Goal: Task Accomplishment & Management: Use online tool/utility

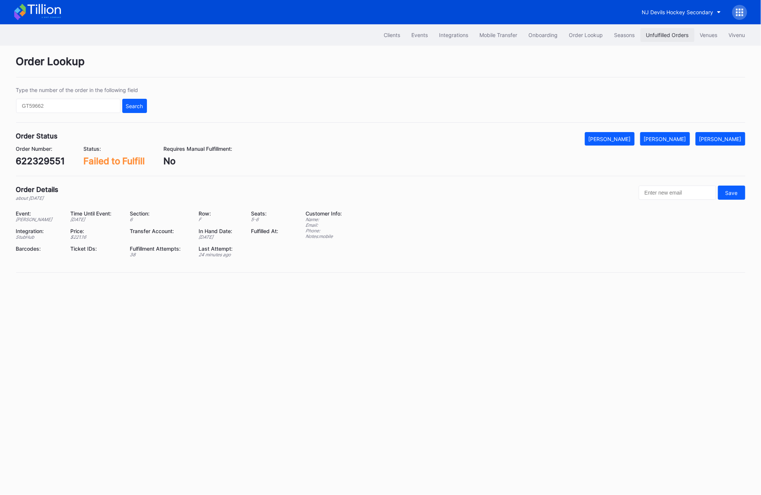
click at [678, 30] on button "Unfulfilled Orders" at bounding box center [667, 35] width 54 height 14
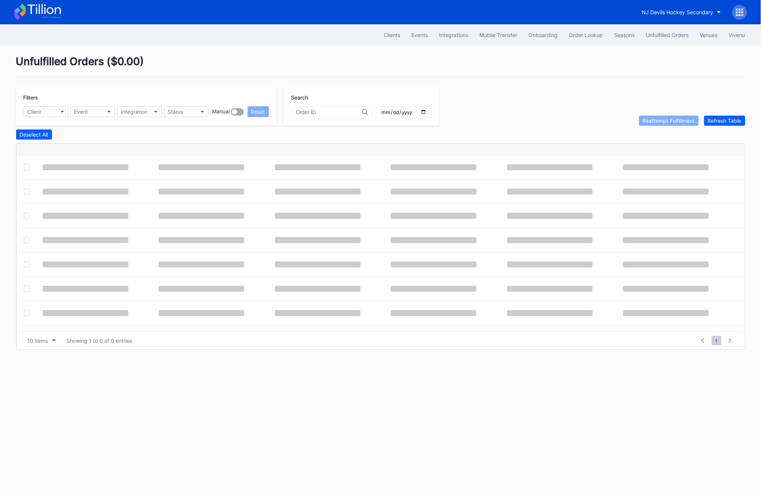
click at [726, 129] on div "Deselect All" at bounding box center [380, 134] width 729 height 10
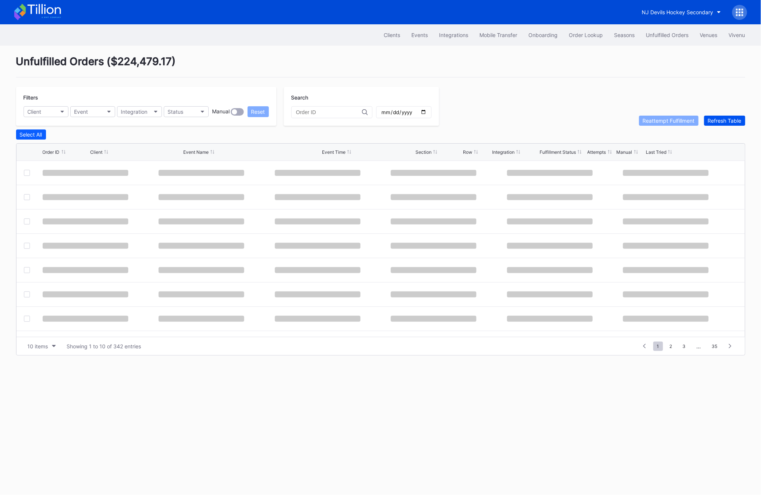
click at [726, 125] on button "Refresh Table" at bounding box center [724, 121] width 41 height 10
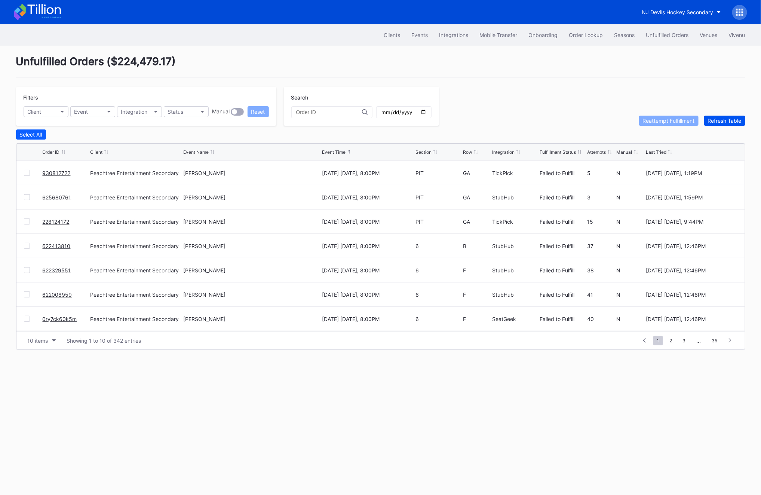
click at [726, 125] on button "Refresh Table" at bounding box center [724, 121] width 41 height 10
click at [590, 33] on div "Order Lookup" at bounding box center [586, 35] width 34 height 6
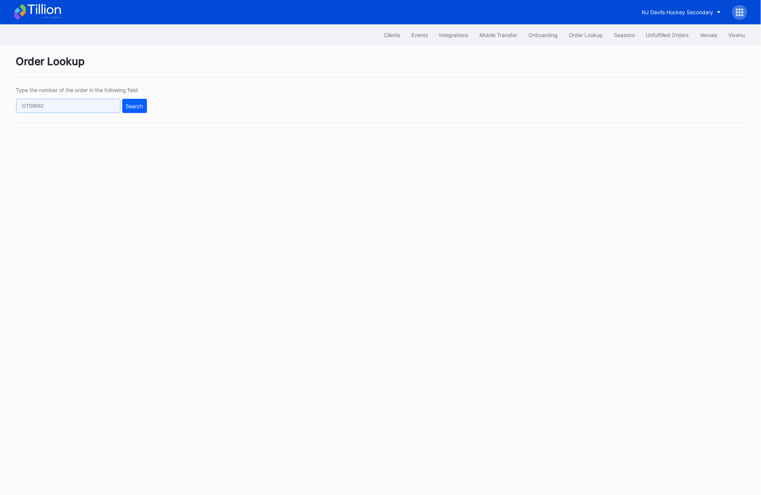
click at [78, 100] on input "text" at bounding box center [68, 106] width 104 height 14
paste input "624865506"
type input "624865506"
click at [146, 99] on button "Search" at bounding box center [134, 106] width 25 height 14
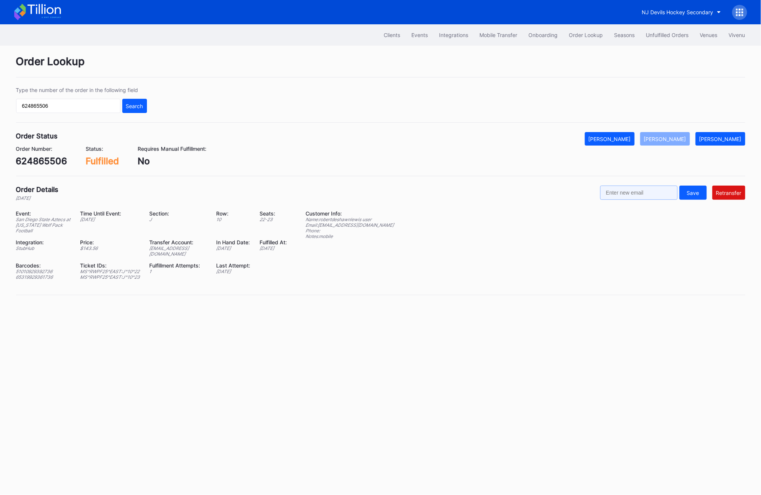
click at [646, 194] on input "text" at bounding box center [638, 192] width 77 height 14
paste input "robertdeshawnlewis@yahoo.com"
type input "robertdeshawnlewis@yahoo.com"
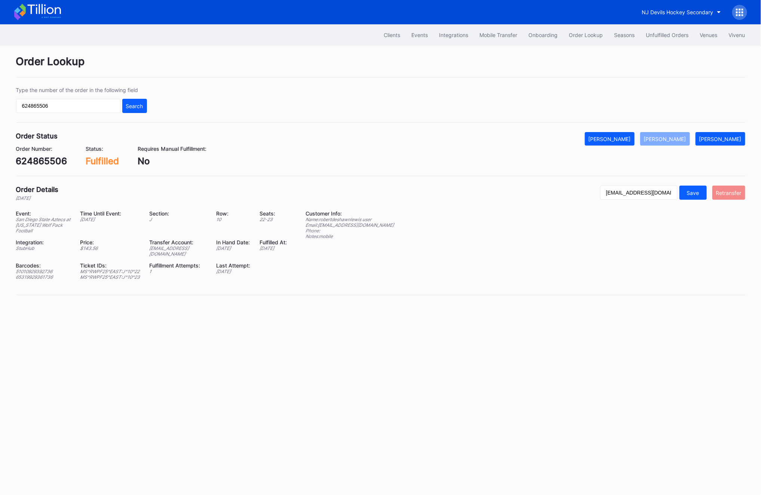
click at [741, 191] on div "Retransfer" at bounding box center [728, 193] width 25 height 6
